Goal: Transaction & Acquisition: Download file/media

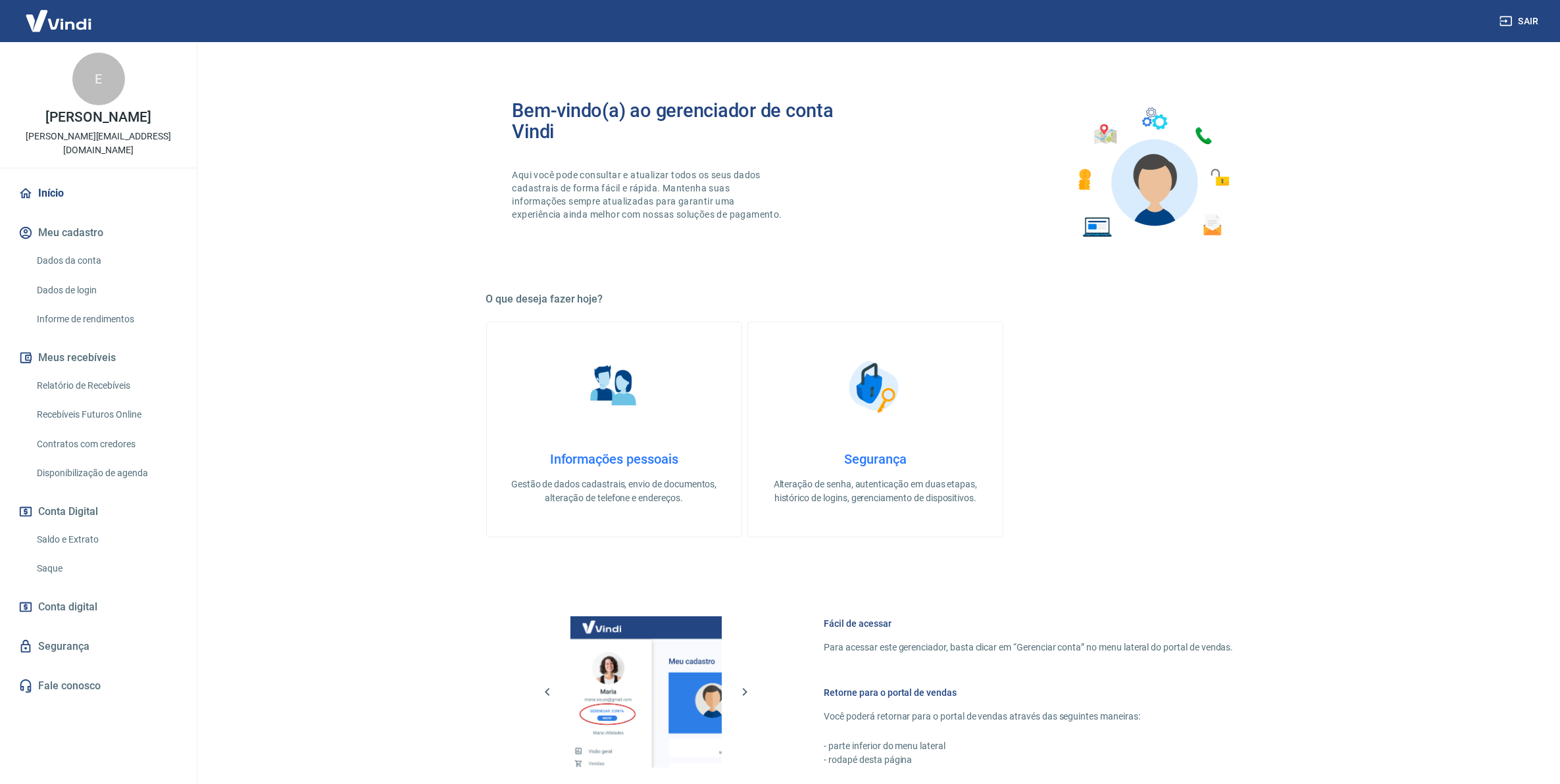
click at [120, 526] on link "Saldo e Extrato" at bounding box center [107, 539] width 149 height 27
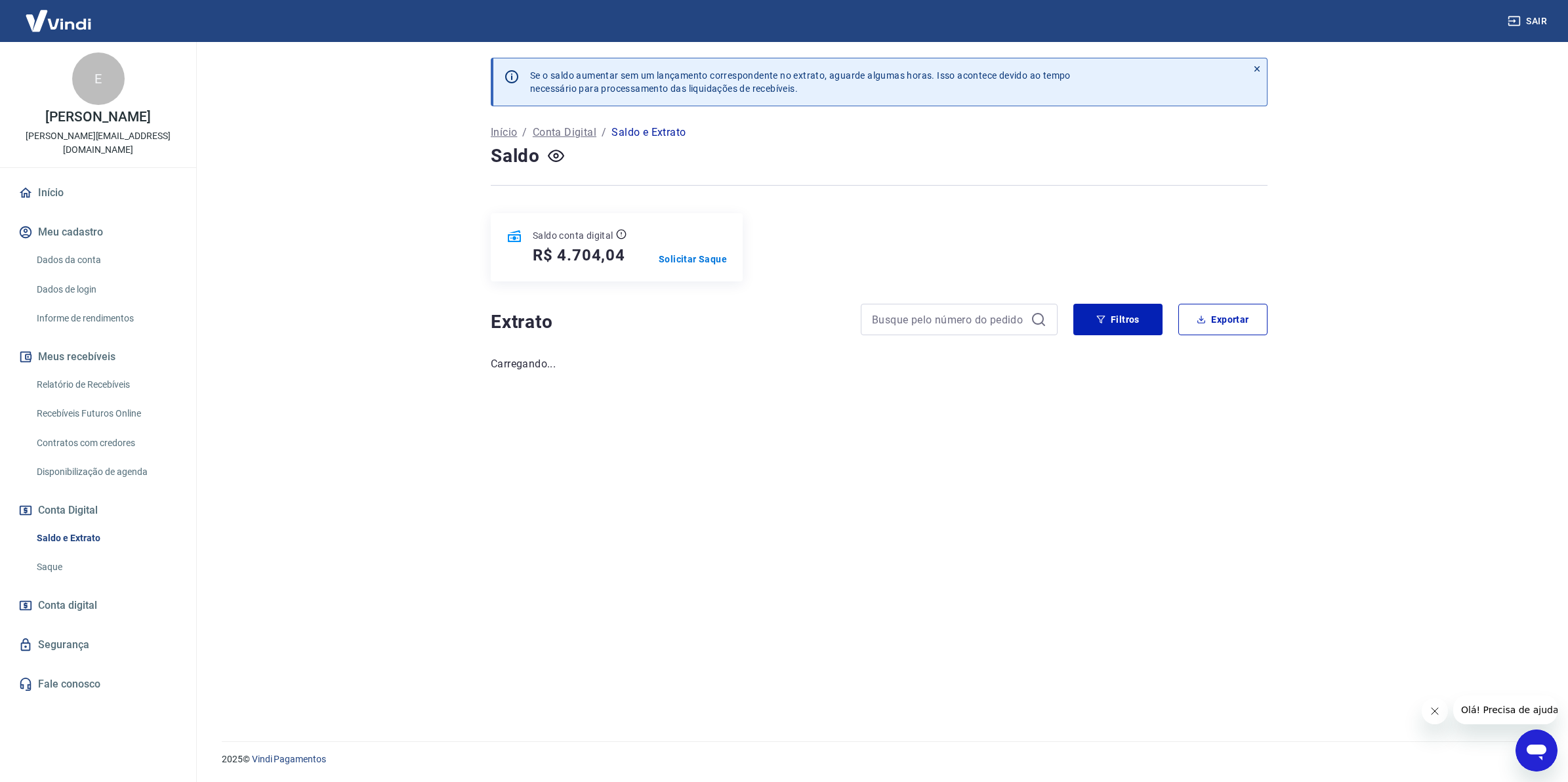
click at [97, 371] on link "Relatório de Recebíveis" at bounding box center [106, 384] width 149 height 27
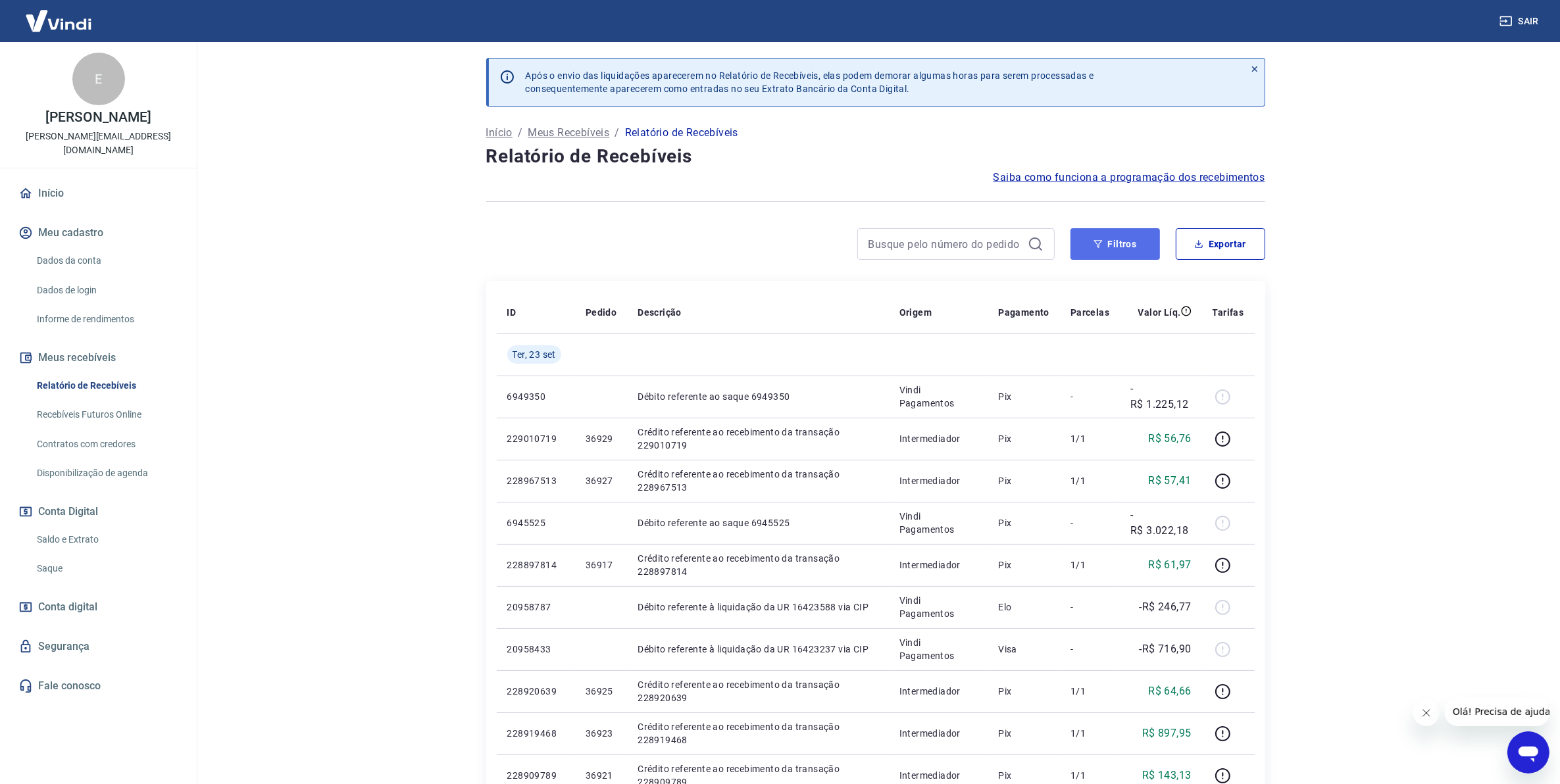
click at [1096, 247] on icon "button" at bounding box center [1098, 244] width 9 height 9
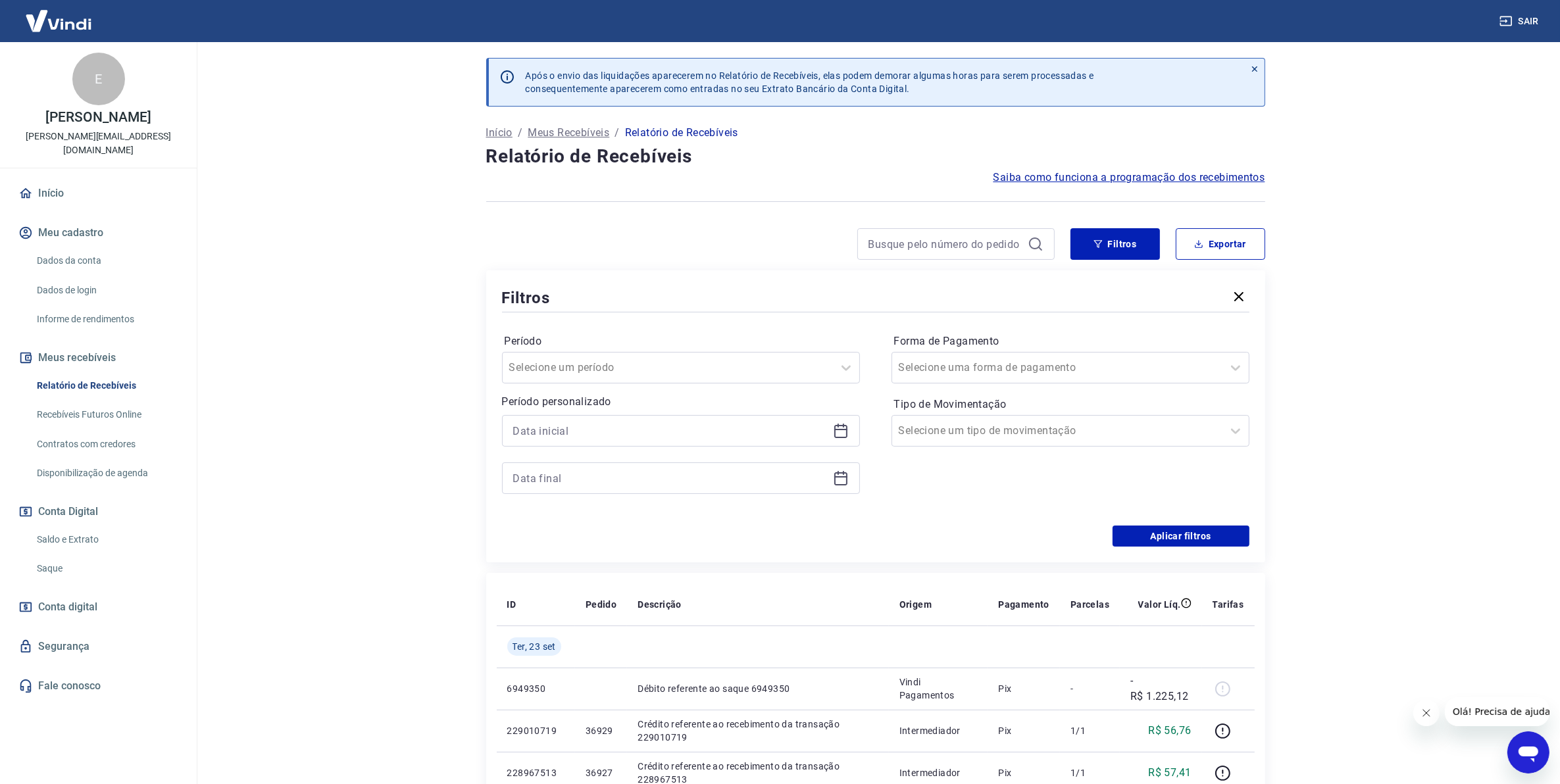
click at [834, 432] on icon at bounding box center [840, 431] width 13 height 13
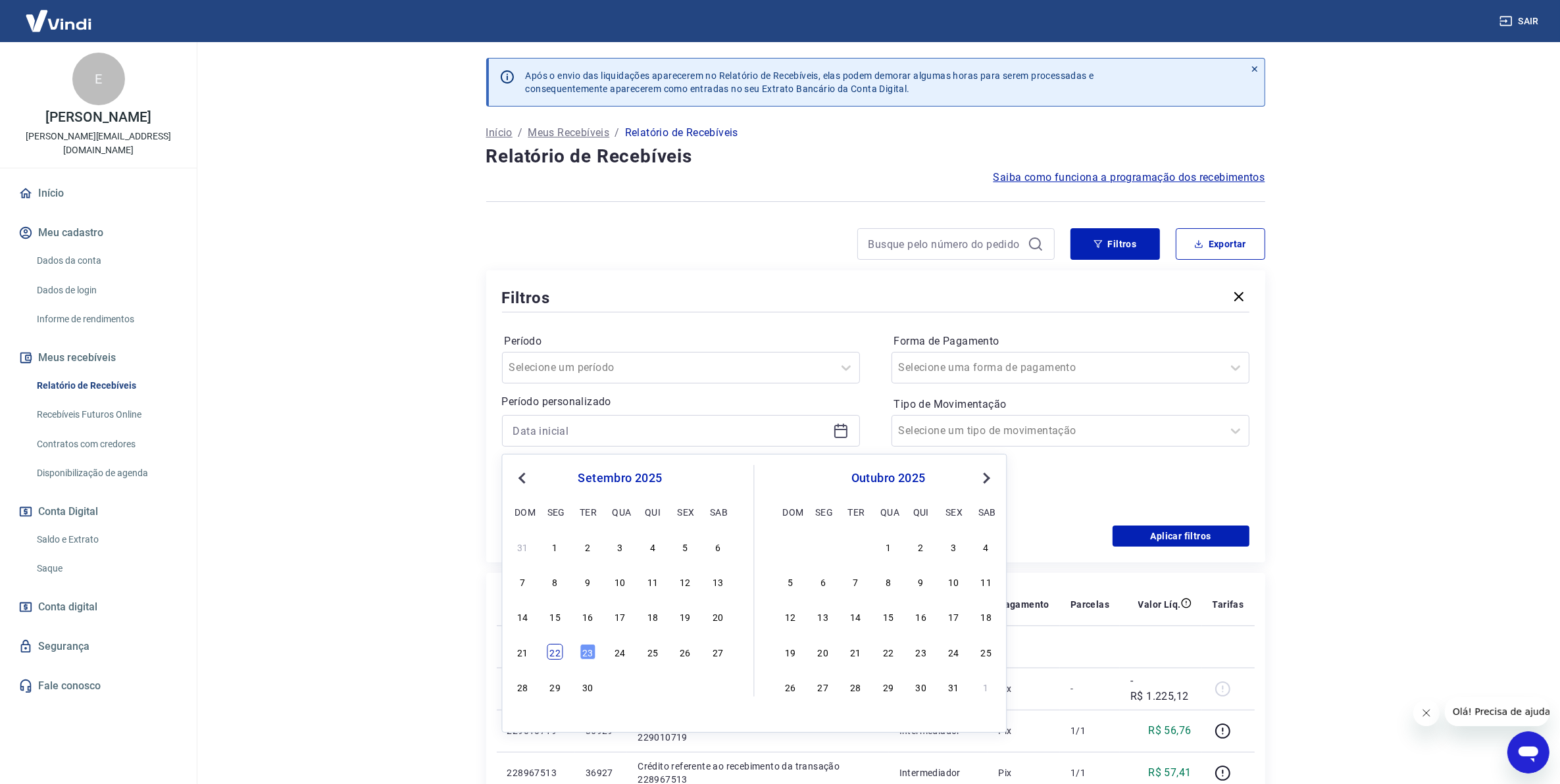
click at [560, 647] on div "22" at bounding box center [555, 652] width 16 height 16
type input "[DATE]"
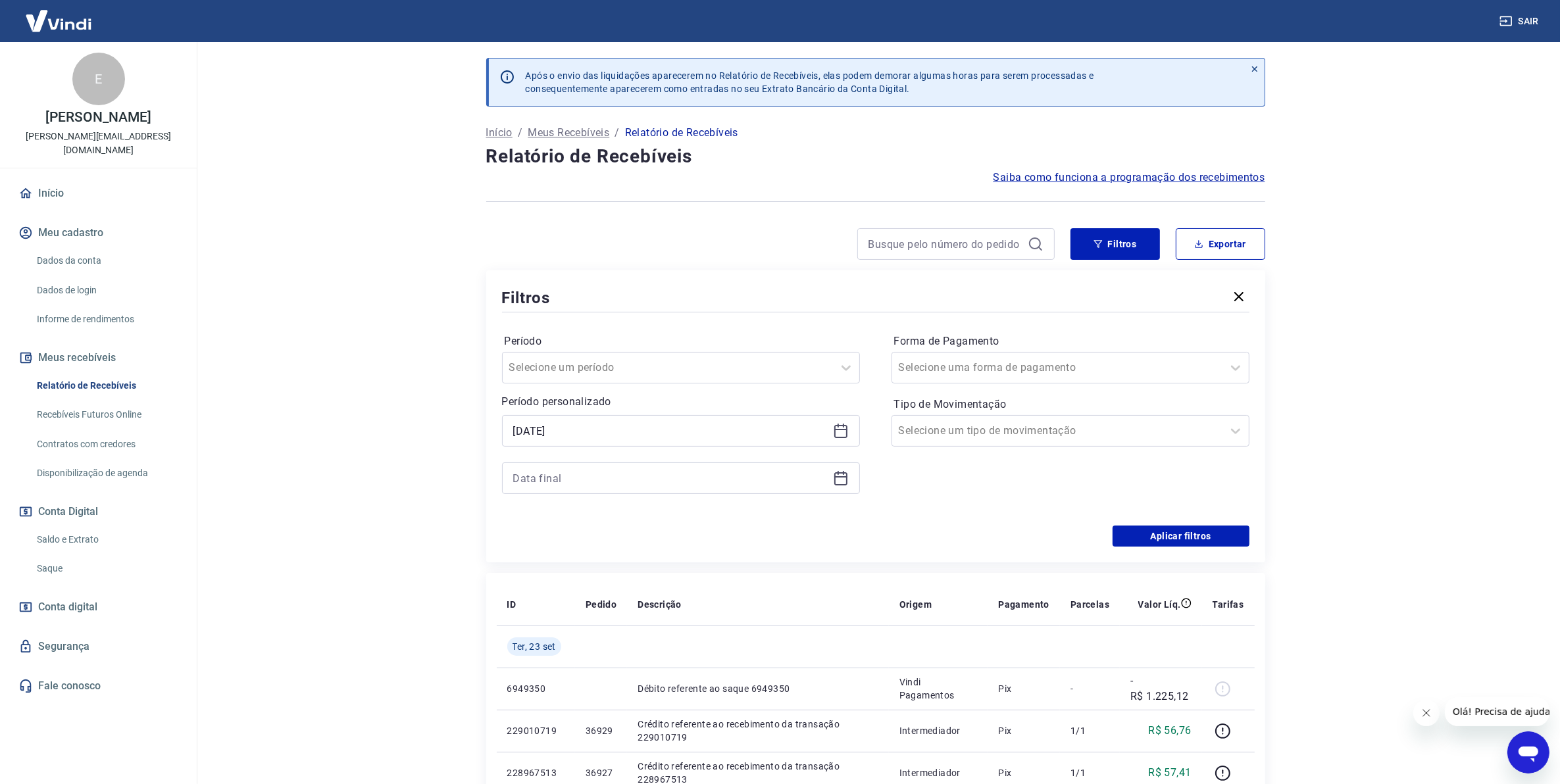
click at [842, 487] on div at bounding box center [681, 479] width 358 height 32
click at [839, 483] on icon at bounding box center [841, 478] width 16 height 16
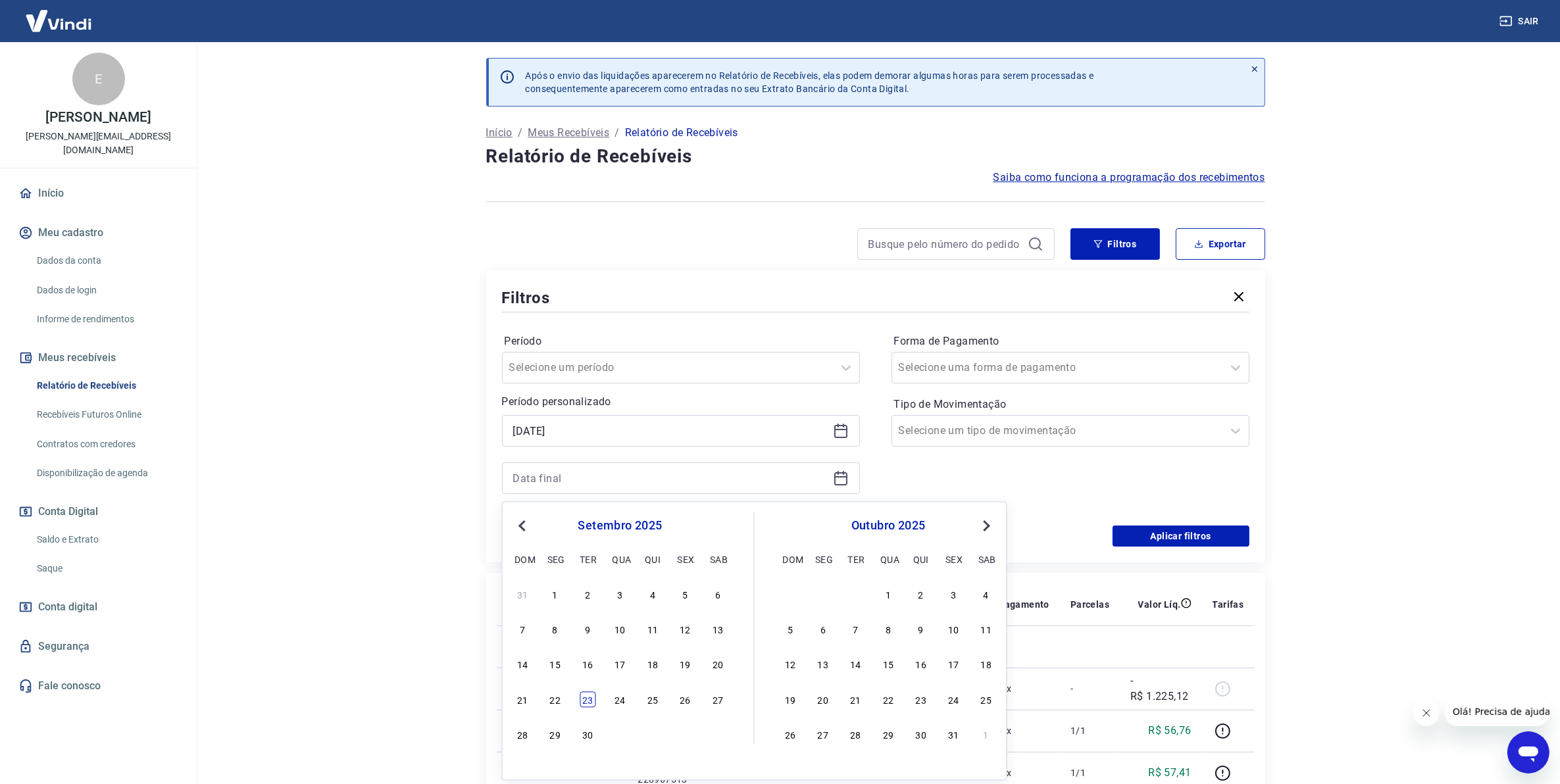
click at [593, 701] on div "23" at bounding box center [587, 699] width 16 height 16
type input "[DATE]"
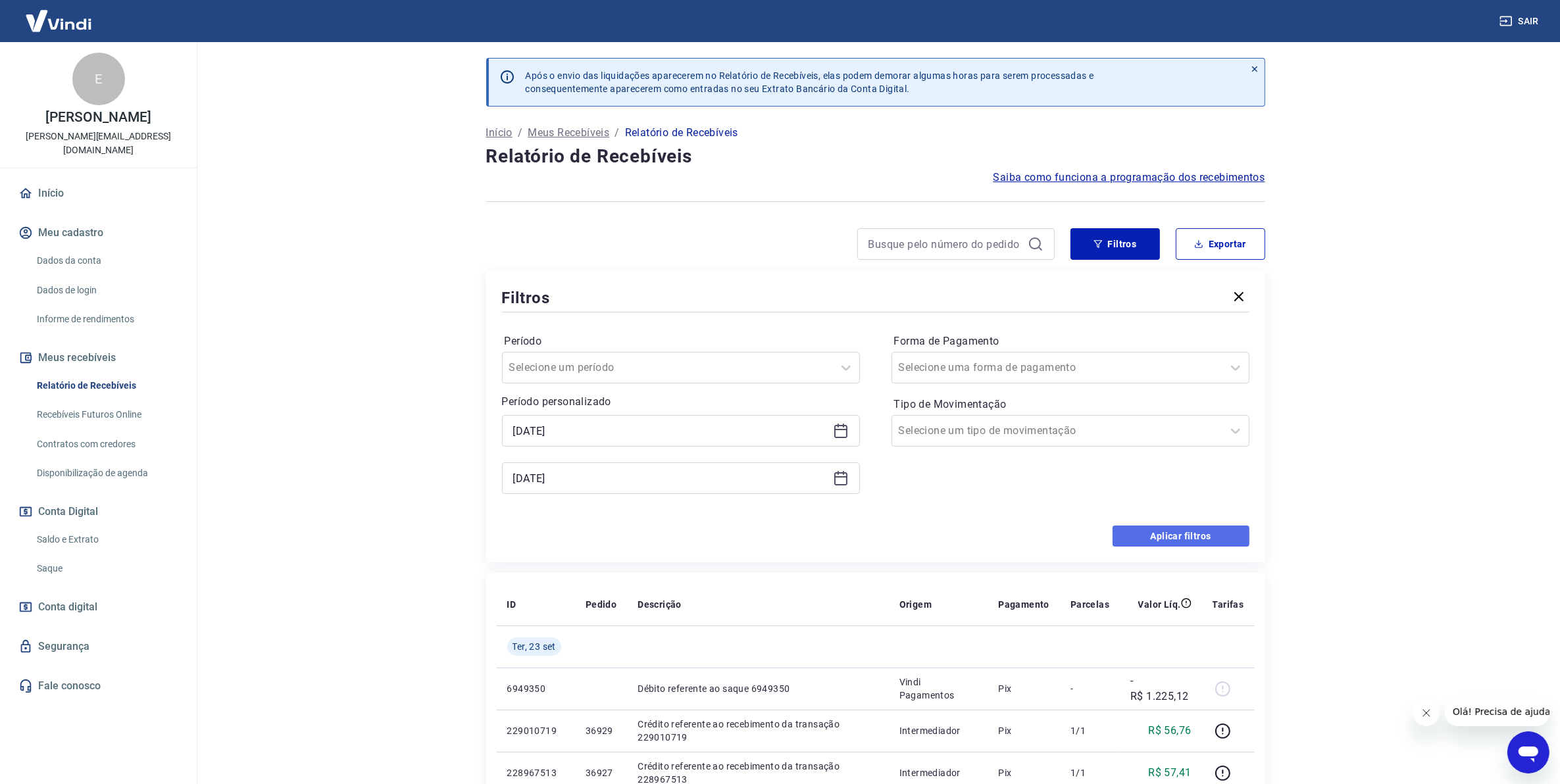
click at [1168, 534] on button "Aplicar filtros" at bounding box center [1181, 536] width 137 height 21
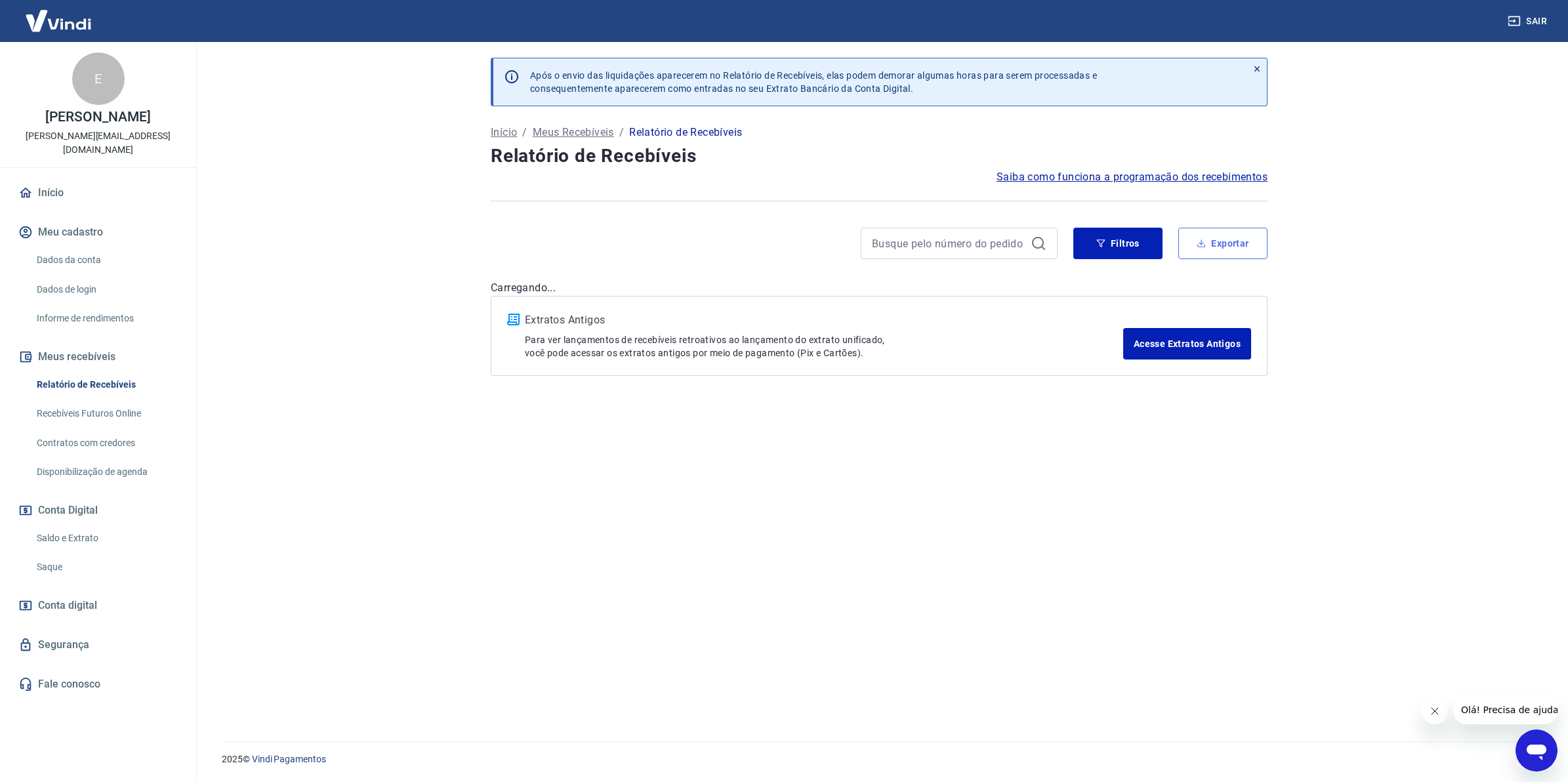
click at [1187, 235] on button "Exportar" at bounding box center [1223, 244] width 89 height 32
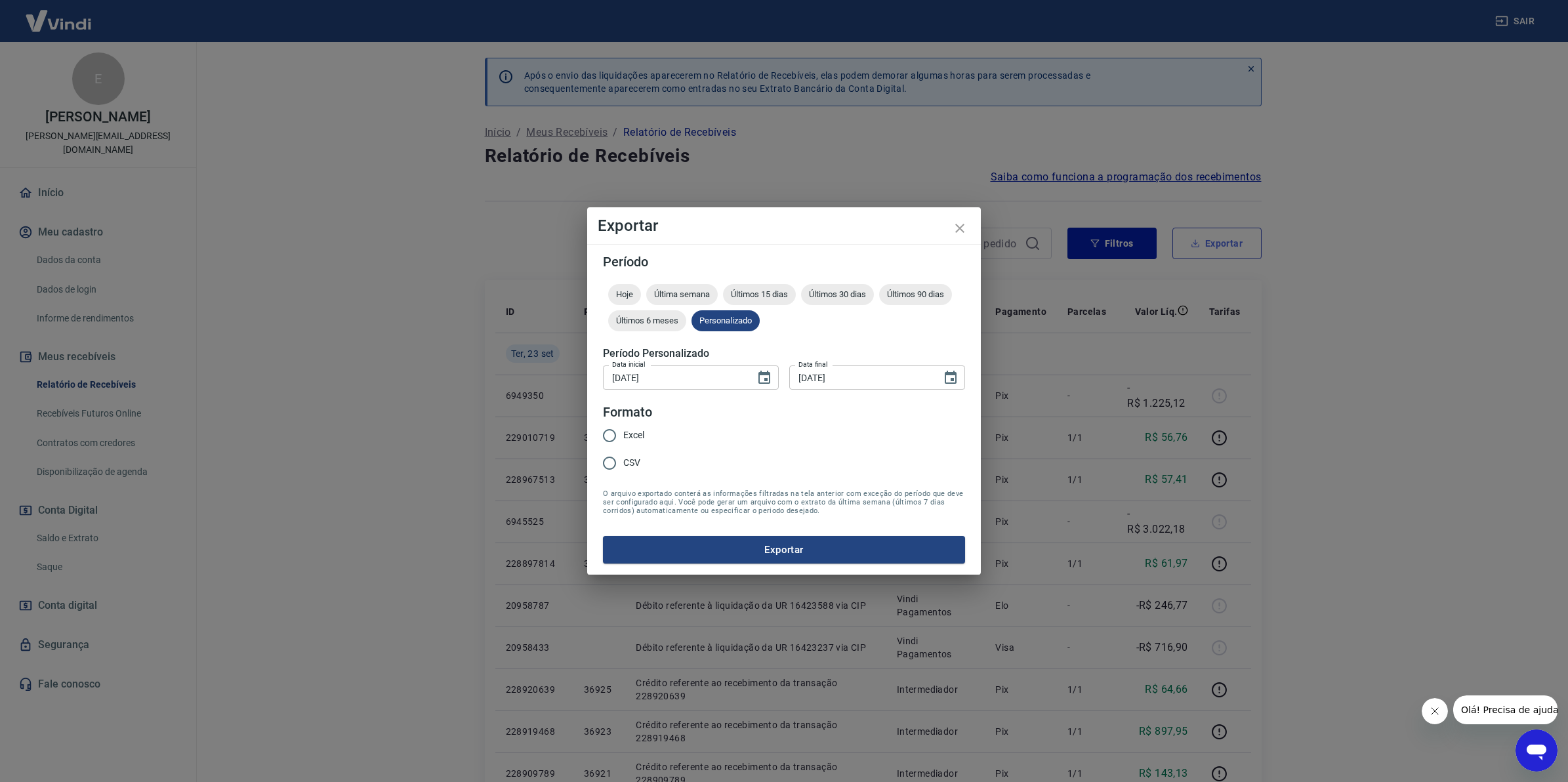
type input "[DATE]"
click at [627, 437] on span "Excel" at bounding box center [634, 436] width 21 height 14
click at [624, 437] on input "Excel" at bounding box center [609, 435] width 27 height 27
radio input "true"
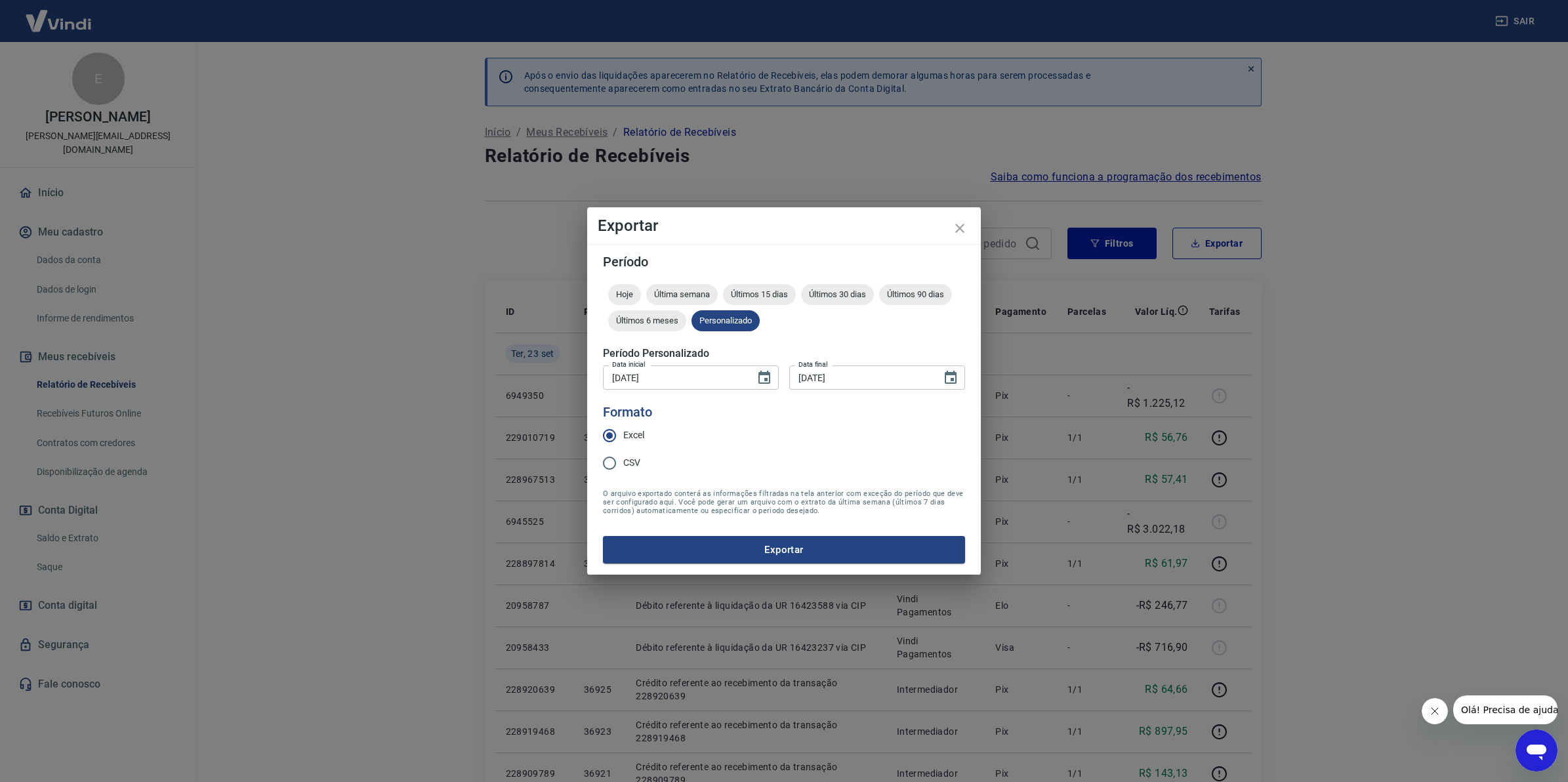
click at [726, 556] on button "Exportar" at bounding box center [784, 549] width 362 height 27
